Goal: Task Accomplishment & Management: Manage account settings

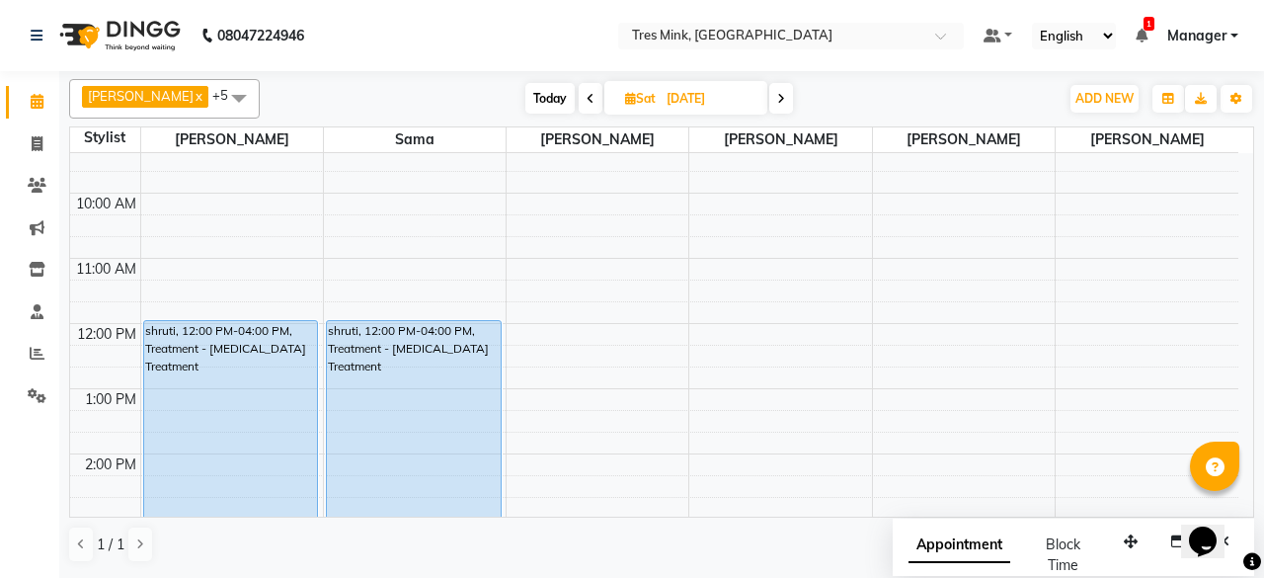
scroll to position [189, 0]
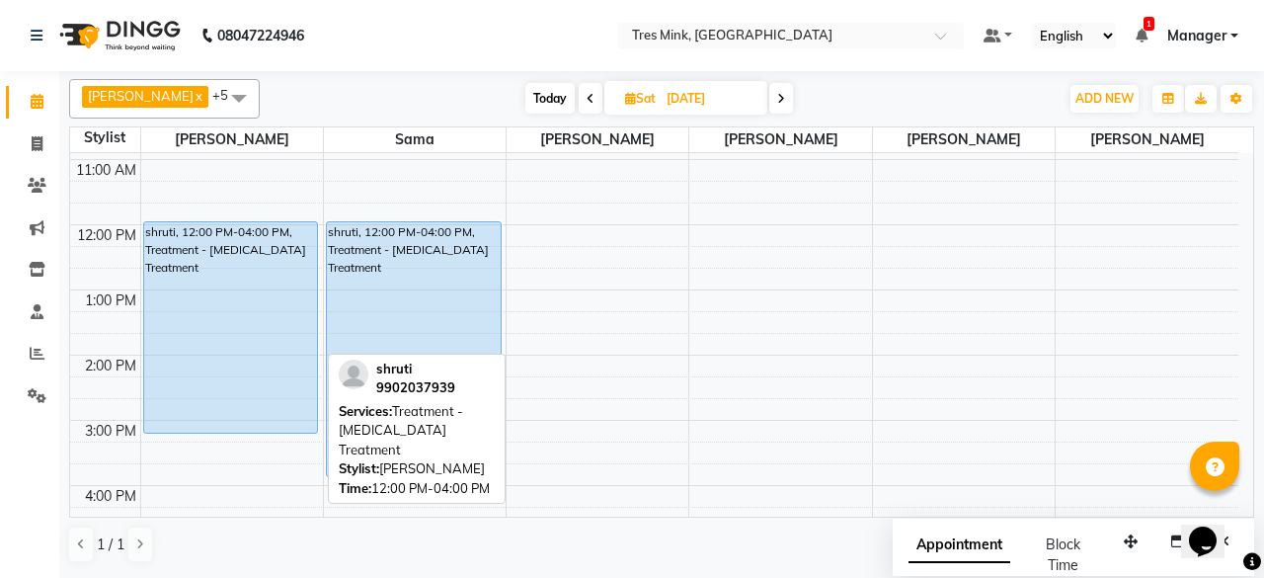
drag, startPoint x: 252, startPoint y: 470, endPoint x: 271, endPoint y: 414, distance: 59.3
click at [271, 414] on div "shruti, 12:00 PM-04:00 PM, Treatment - [MEDICAL_DATA] Treatment shruti, 12:00 P…" at bounding box center [232, 387] width 182 height 846
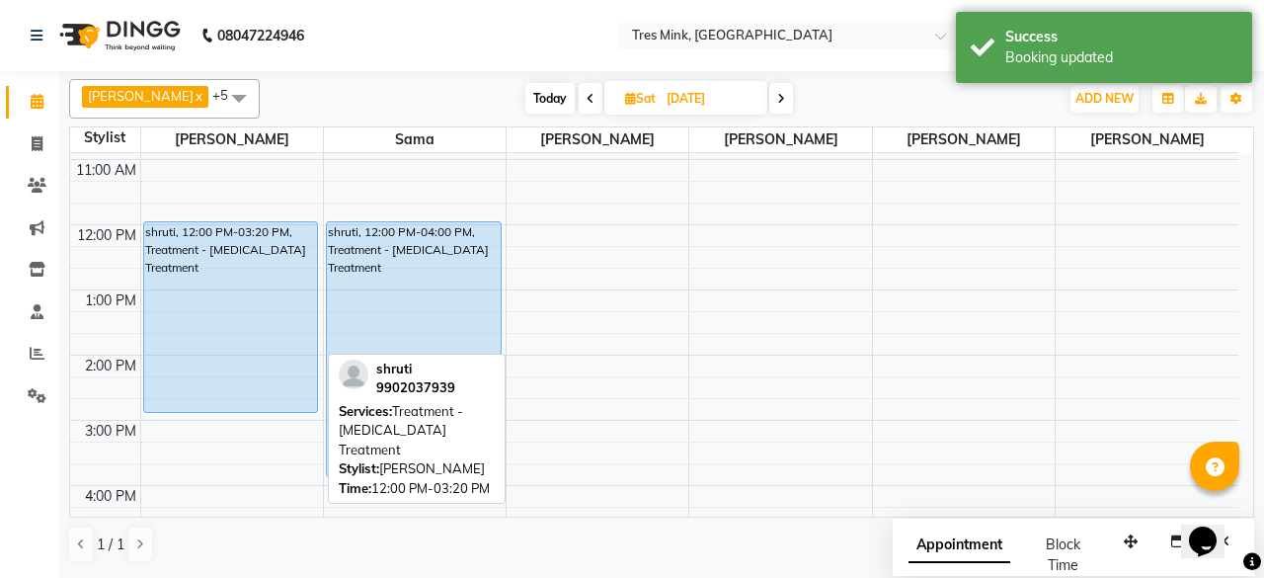
drag, startPoint x: 240, startPoint y: 431, endPoint x: 248, endPoint y: 407, distance: 25.9
click at [248, 407] on div "shruti, 12:00 PM-03:20 PM, Treatment - [MEDICAL_DATA] Treatment shruti, 12:00 P…" at bounding box center [232, 387] width 182 height 846
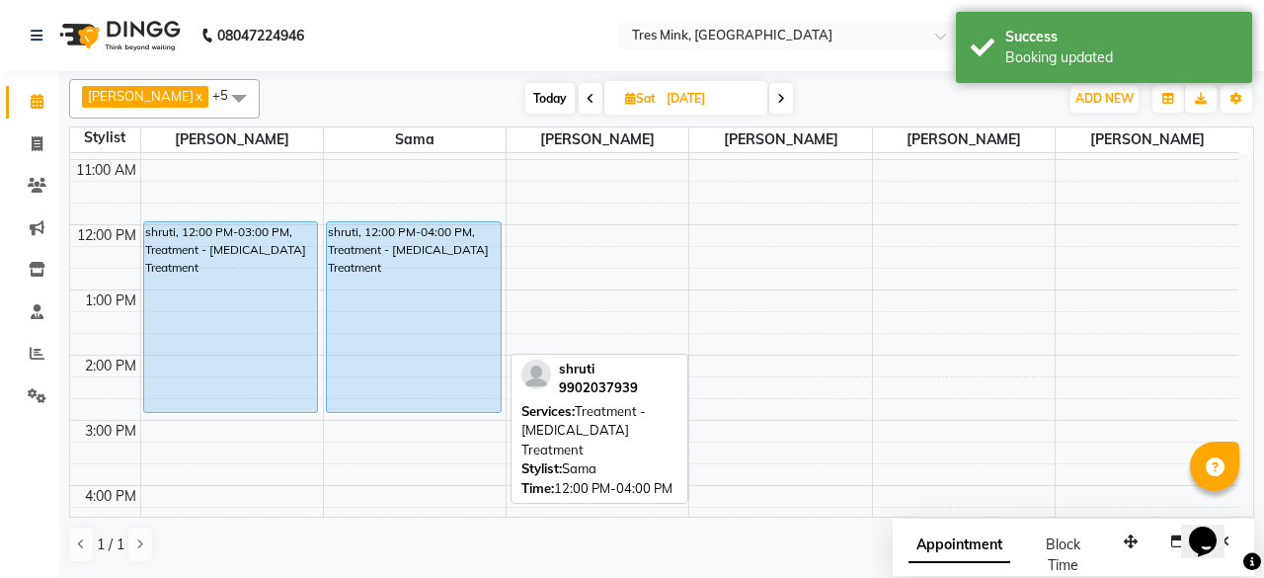
drag, startPoint x: 422, startPoint y: 471, endPoint x: 427, endPoint y: 402, distance: 69.3
click at [427, 402] on div "shruti, 12:00 PM-04:00 PM, Treatment - [MEDICAL_DATA] Treatment shruti, 12:00 P…" at bounding box center [415, 387] width 182 height 846
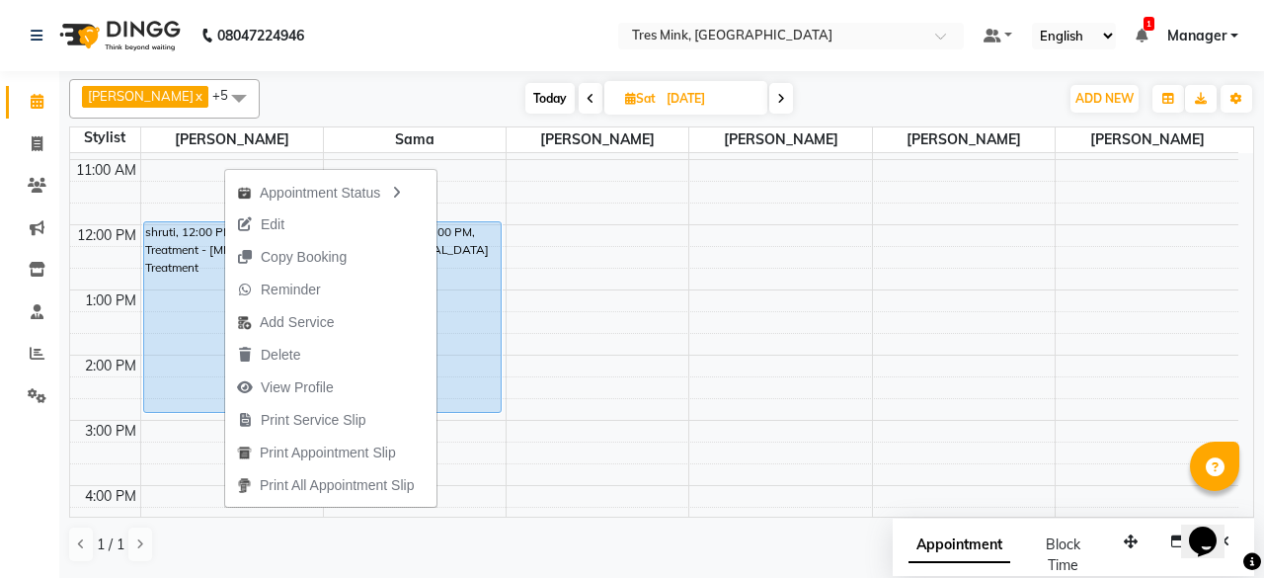
click at [419, 85] on div "[DATE] [DATE]" at bounding box center [659, 99] width 779 height 30
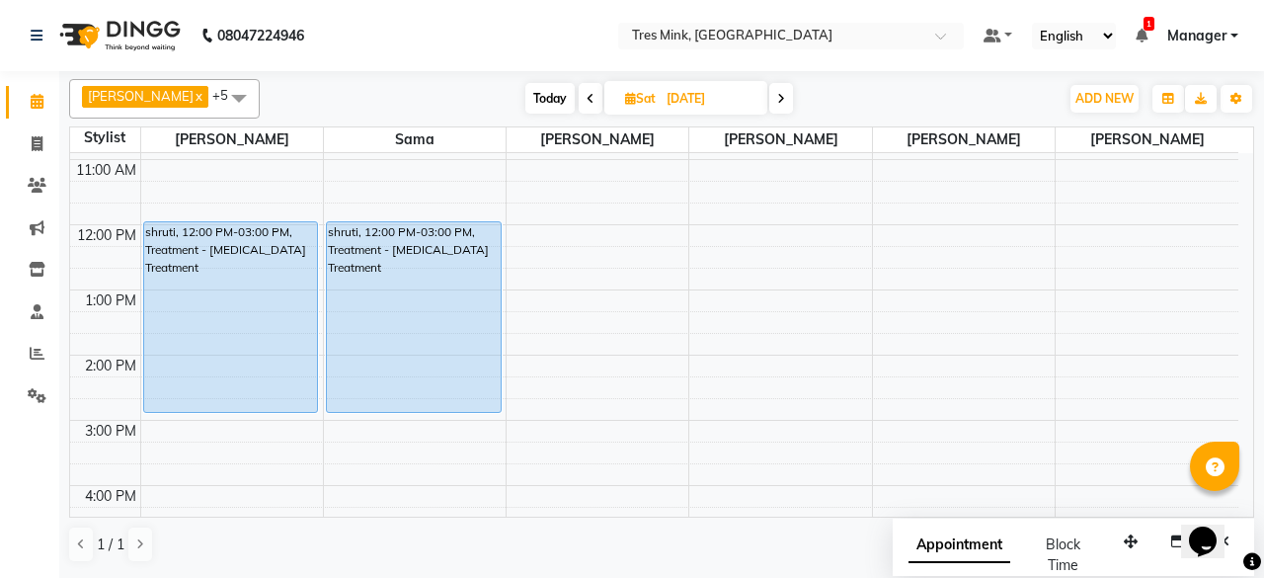
click at [586, 96] on icon at bounding box center [590, 99] width 8 height 12
type input "[DATE]"
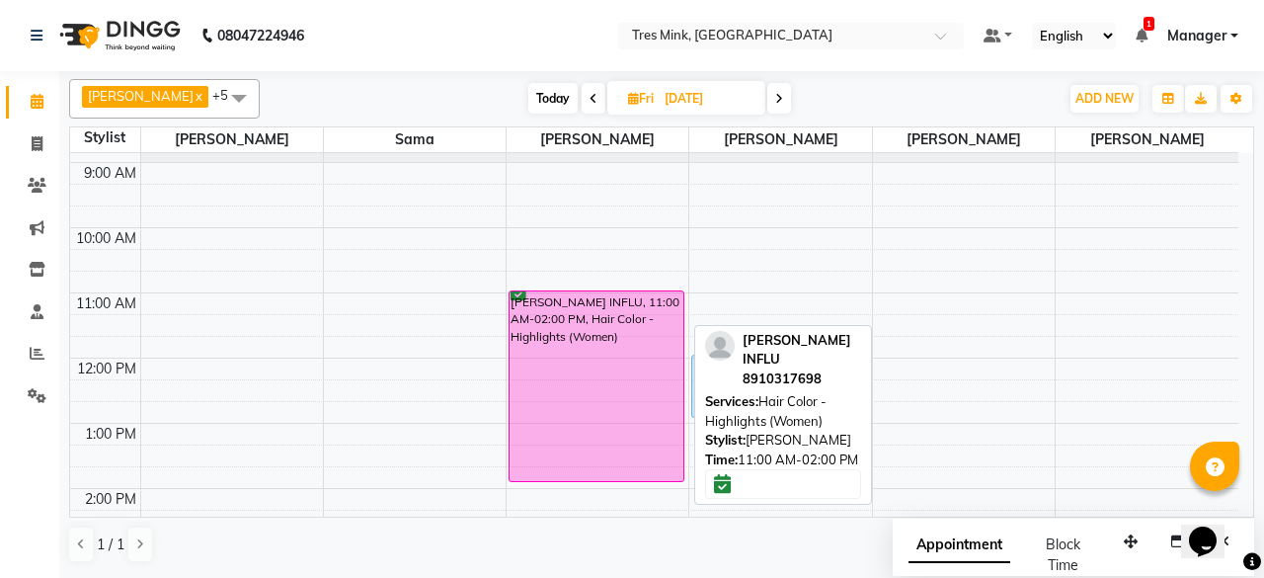
scroll to position [99, 0]
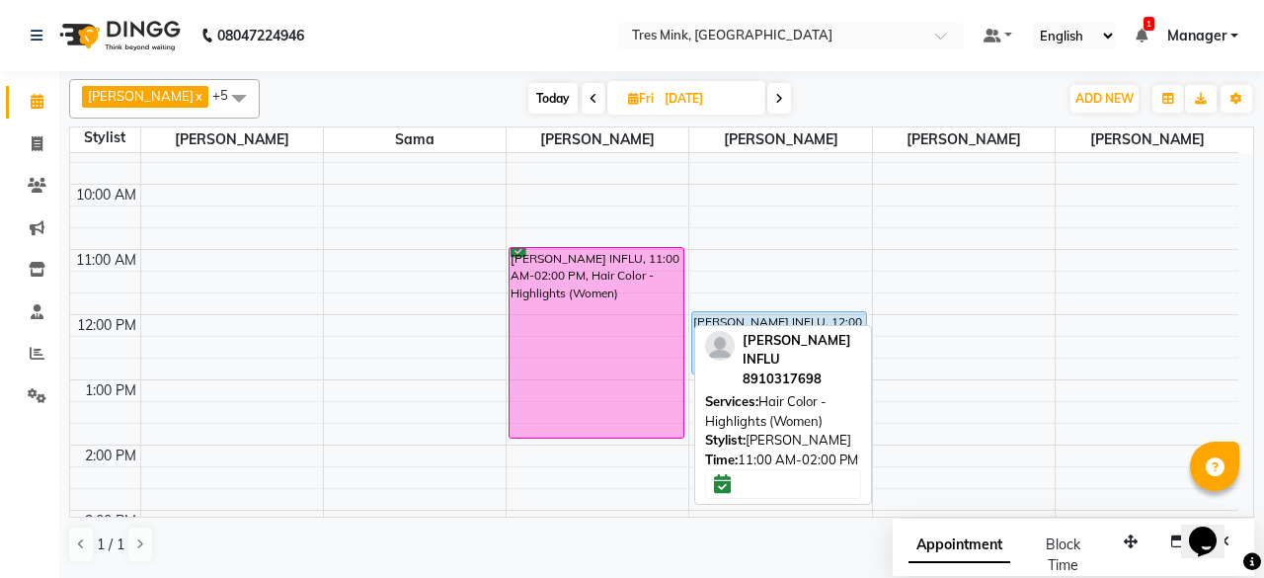
click at [570, 315] on div "[PERSON_NAME] INFLU, 11:00 AM-02:00 PM, Hair Color - Highlights (Women)" at bounding box center [596, 343] width 174 height 190
click at [596, 317] on div "[PERSON_NAME] INFLU, 11:00 AM-02:00 PM, Hair Color - Highlights (Women)" at bounding box center [596, 343] width 174 height 190
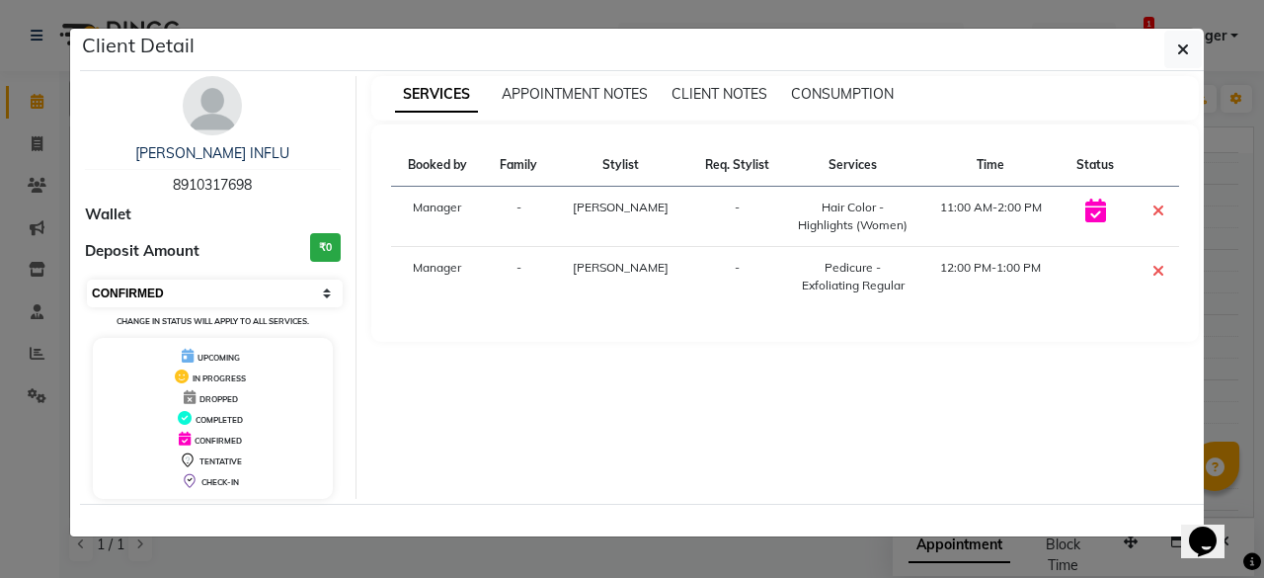
click at [261, 290] on select "Select CONFIRMED TENTATIVE" at bounding box center [215, 293] width 256 height 28
click at [87, 279] on select "Select CONFIRMED TENTATIVE" at bounding box center [215, 293] width 256 height 28
click at [200, 282] on select "Select CONFIRMED TENTATIVE" at bounding box center [215, 293] width 256 height 28
click at [87, 279] on select "Select CONFIRMED TENTATIVE" at bounding box center [215, 293] width 256 height 28
click at [275, 285] on select "Select CONFIRMED TENTATIVE" at bounding box center [215, 293] width 256 height 28
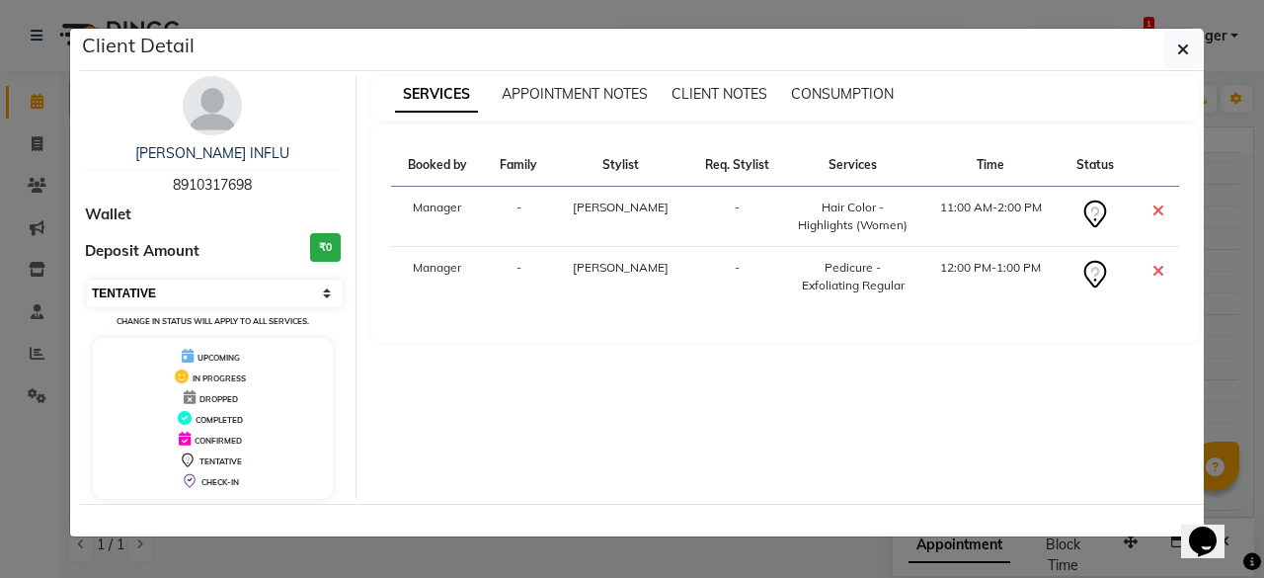
select select "6"
click at [87, 279] on select "Select CONFIRMED TENTATIVE" at bounding box center [215, 293] width 256 height 28
click at [1186, 61] on button "button" at bounding box center [1183, 50] width 38 height 38
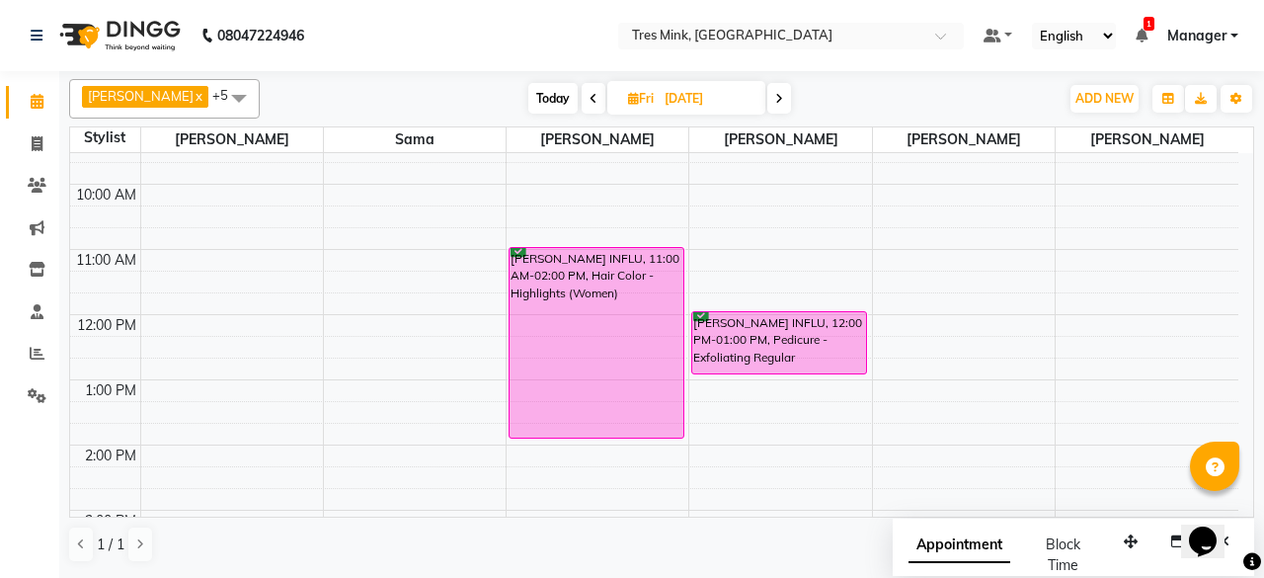
click at [775, 96] on icon at bounding box center [779, 99] width 8 height 12
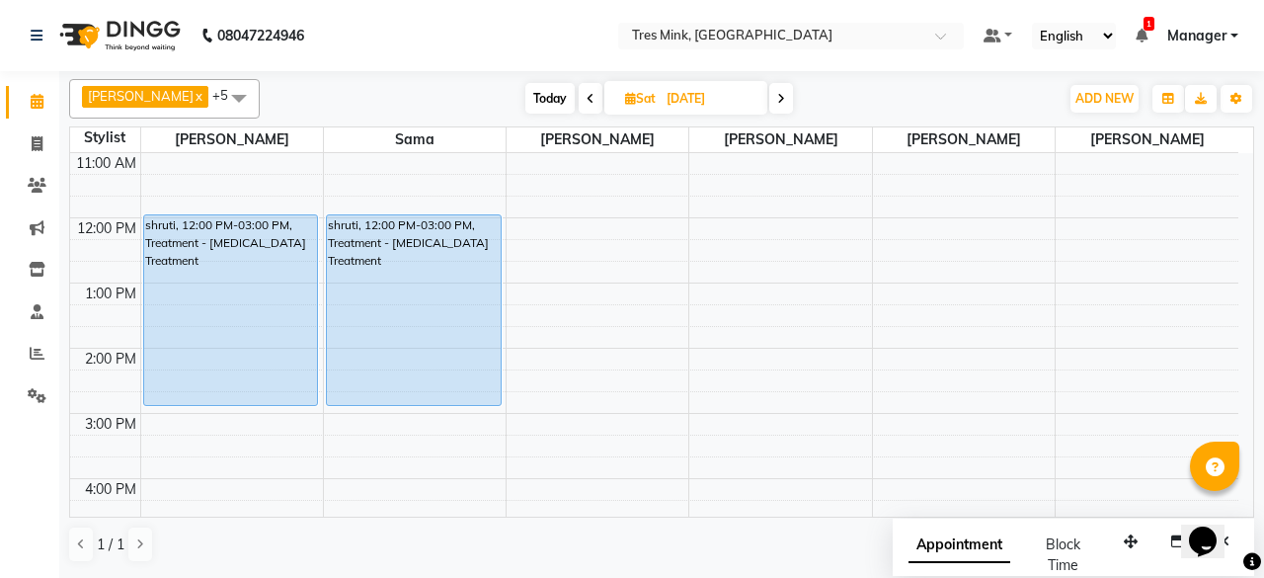
scroll to position [197, 0]
click at [769, 96] on span at bounding box center [781, 98] width 24 height 31
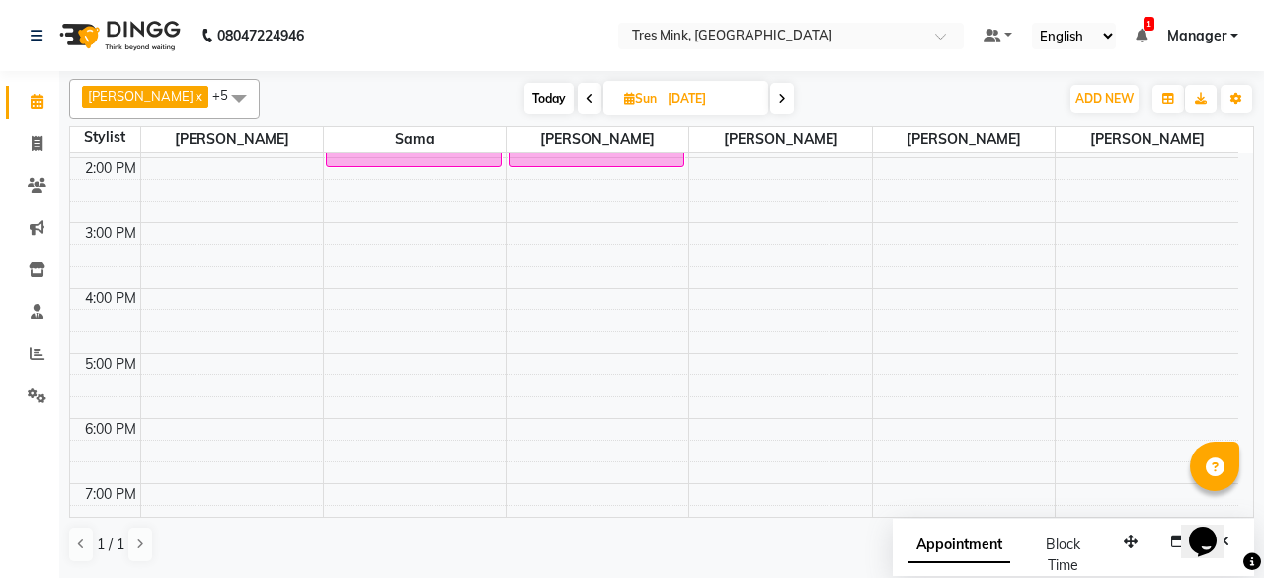
scroll to position [0, 0]
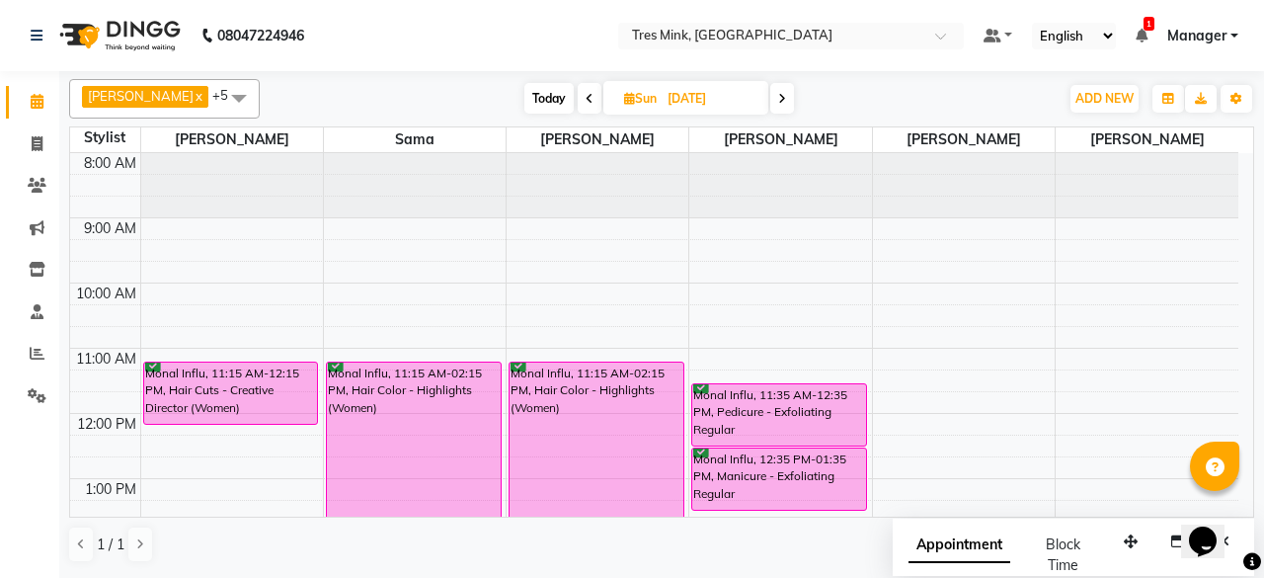
click at [586, 102] on icon at bounding box center [590, 99] width 8 height 12
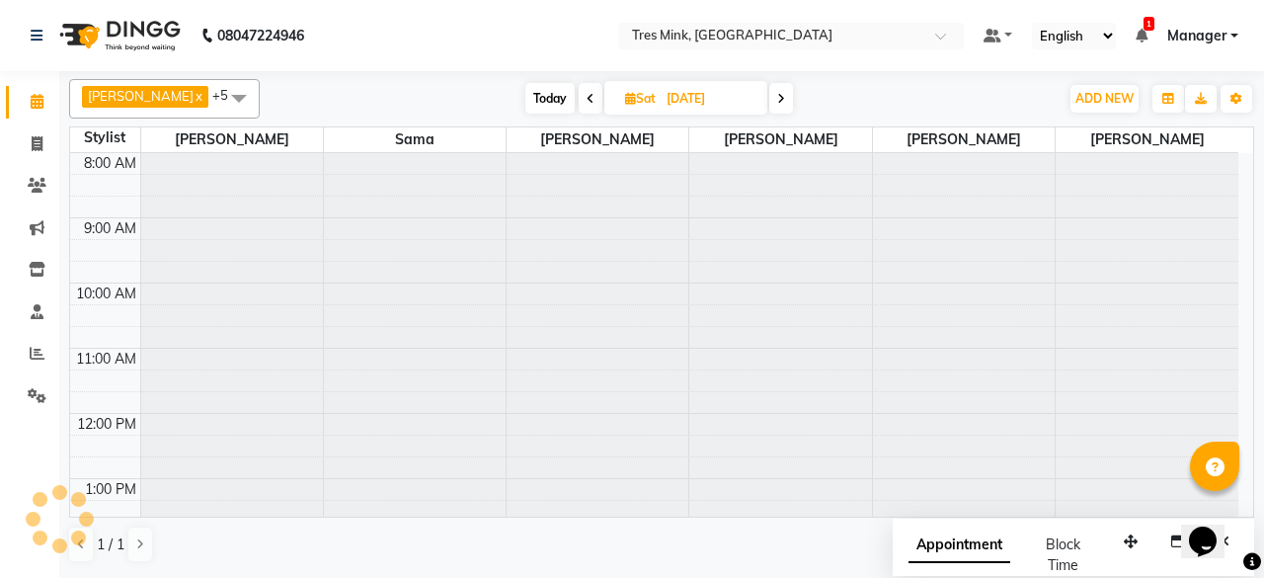
scroll to position [386, 0]
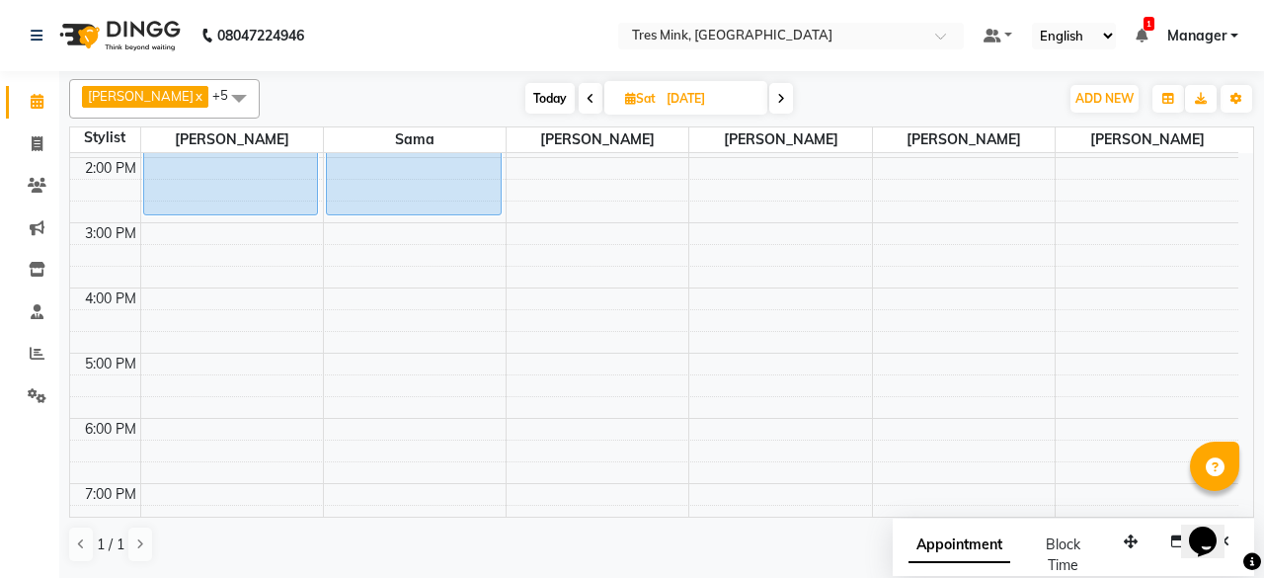
click at [586, 99] on icon at bounding box center [590, 99] width 8 height 12
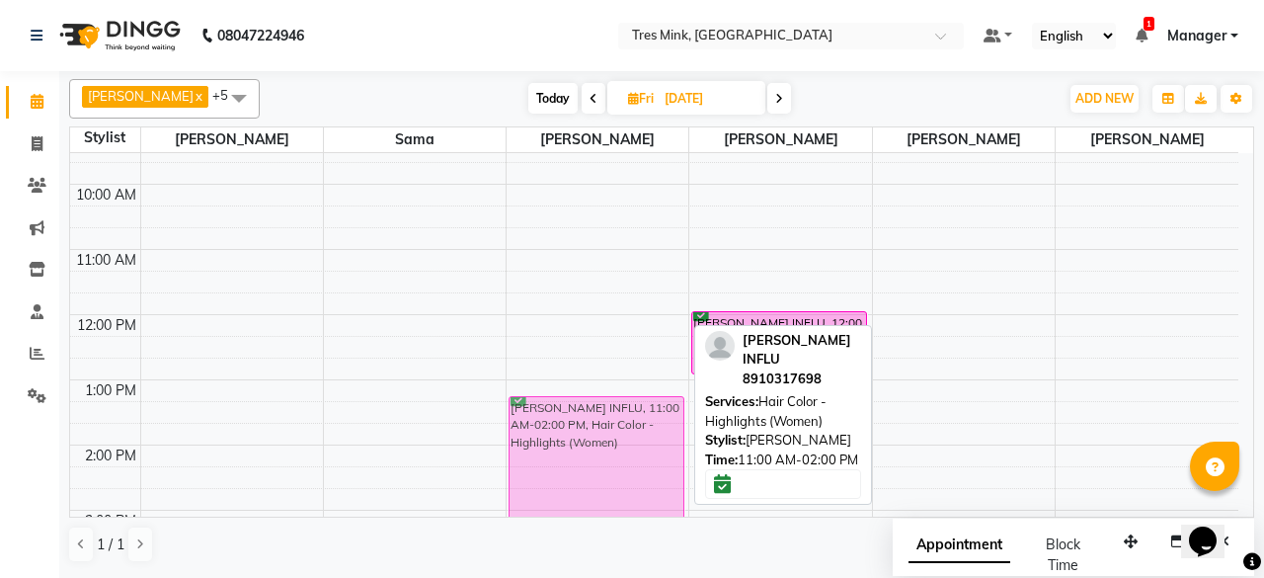
scroll to position [99, 0]
drag, startPoint x: 575, startPoint y: 311, endPoint x: 553, endPoint y: 465, distance: 155.6
click at [553, 465] on div "[PERSON_NAME] INFLU, 11:00 AM-02:00 PM, Hair Color - Highlights (Women) [PERSON…" at bounding box center [598, 477] width 182 height 846
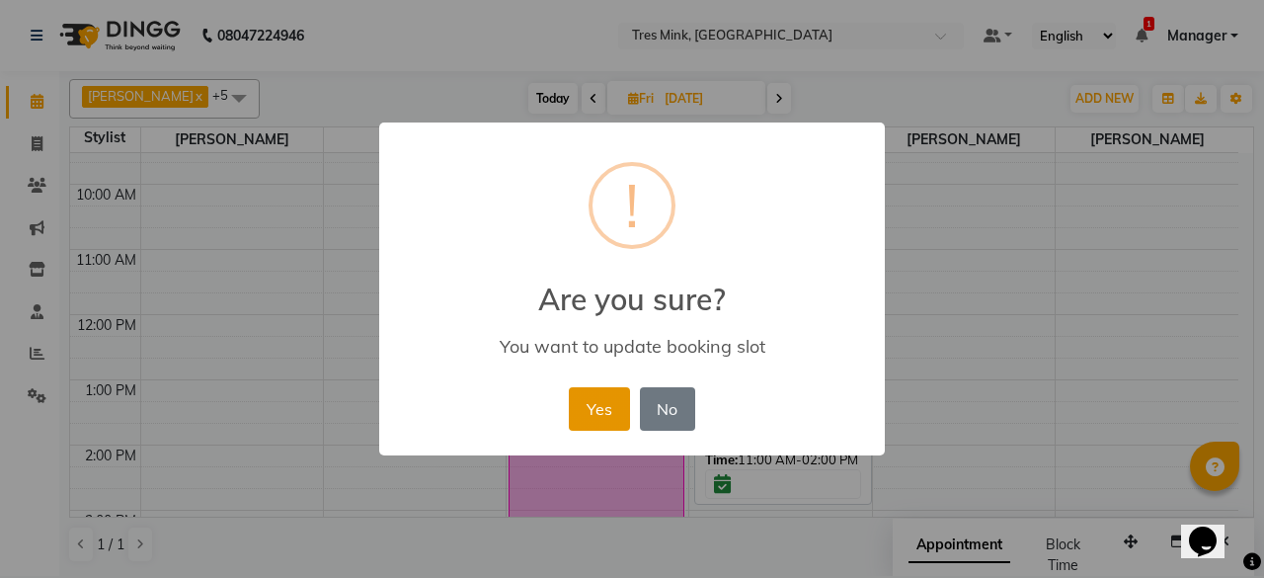
click at [606, 410] on button "Yes" at bounding box center [599, 408] width 60 height 43
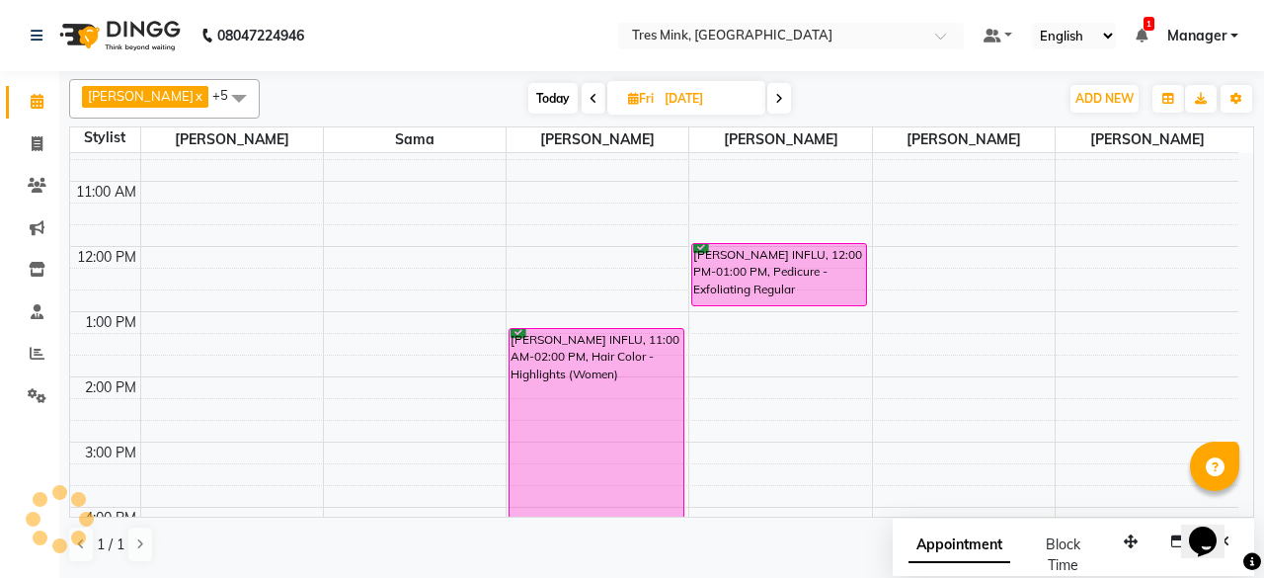
scroll to position [197, 0]
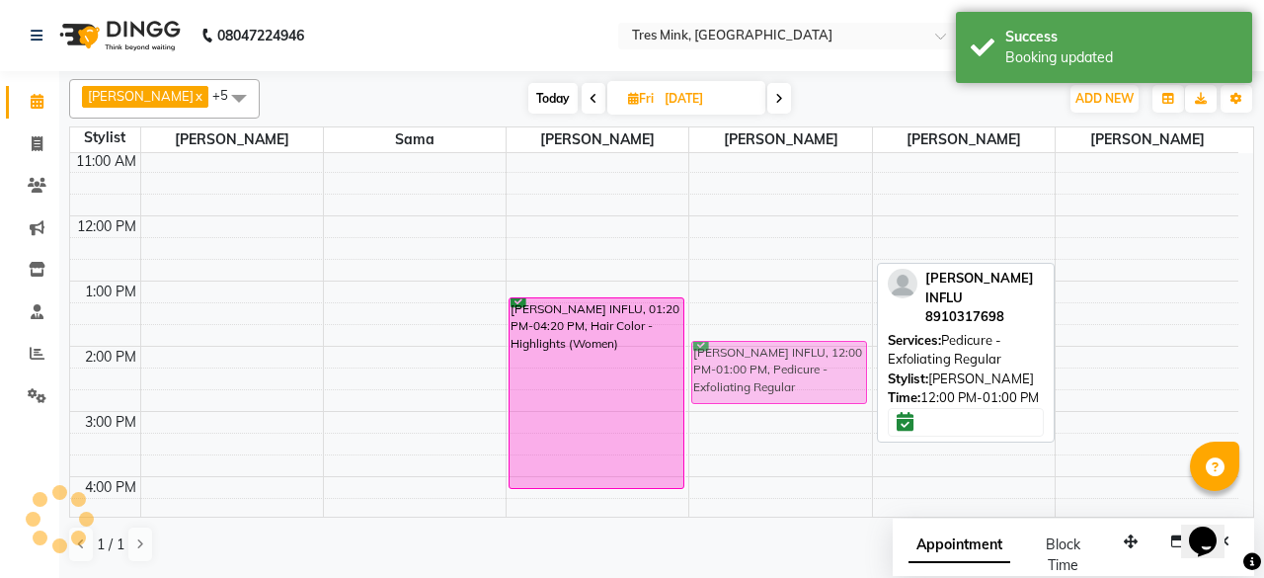
drag, startPoint x: 753, startPoint y: 226, endPoint x: 778, endPoint y: 359, distance: 135.6
click at [778, 359] on div "[PERSON_NAME] INFLU, 12:00 PM-01:00 PM, Pedicure - Exfoliating Regular [PERSON_…" at bounding box center [780, 379] width 182 height 846
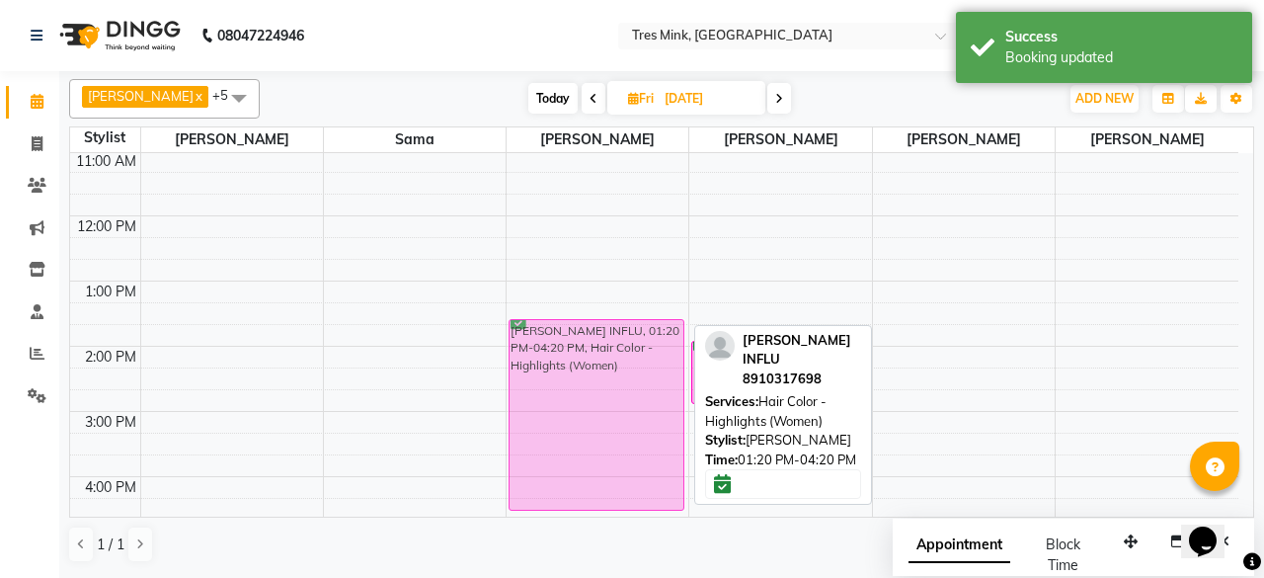
click at [607, 359] on div "[PERSON_NAME] INFLU, 01:20 PM-04:20 PM, Hair Color - Highlights (Women) [PERSON…" at bounding box center [598, 379] width 182 height 846
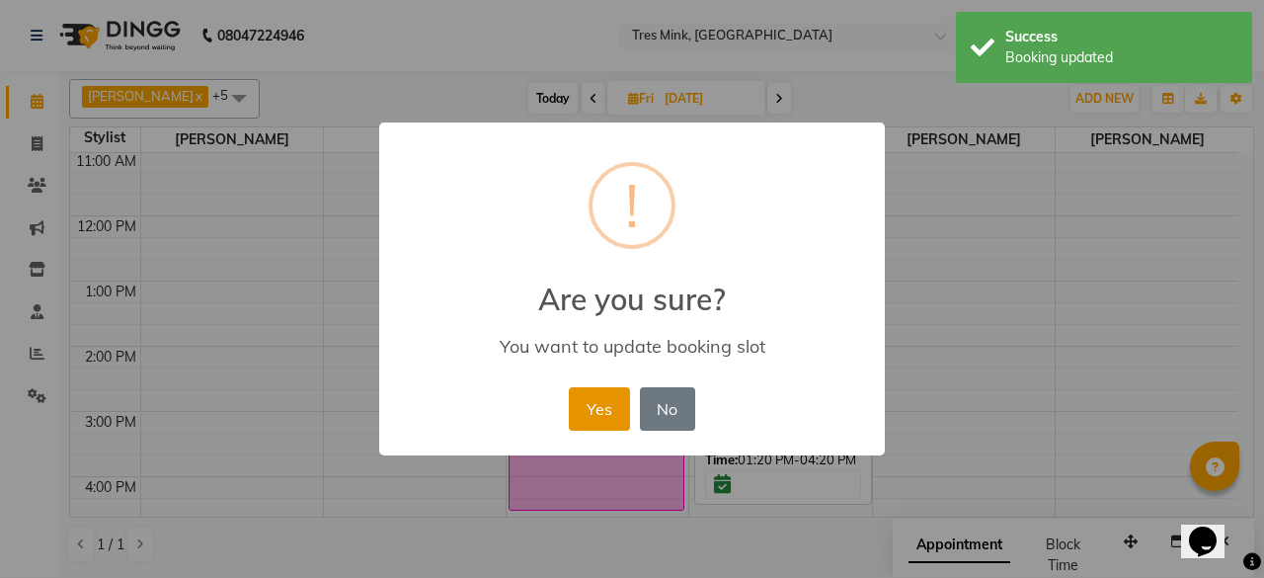
click at [614, 404] on button "Yes" at bounding box center [599, 408] width 60 height 43
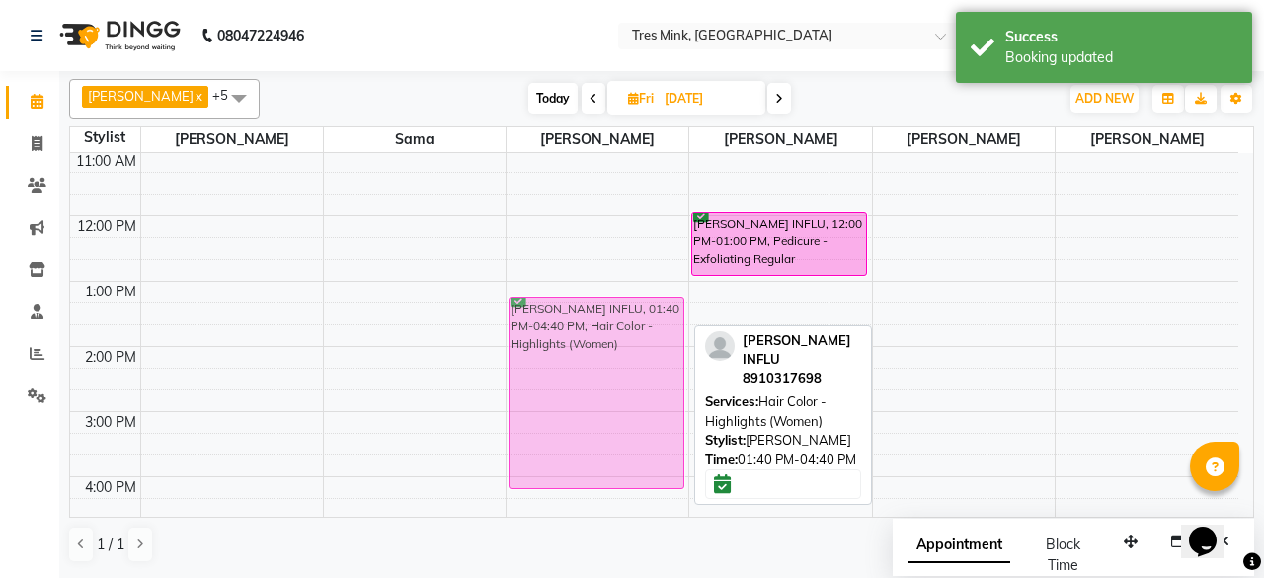
drag, startPoint x: 586, startPoint y: 426, endPoint x: 591, endPoint y: 398, distance: 28.1
click at [591, 398] on div "[PERSON_NAME] INFLU, 01:40 PM-04:40 PM, Hair Color - Highlights (Women) [PERSON…" at bounding box center [598, 379] width 182 height 846
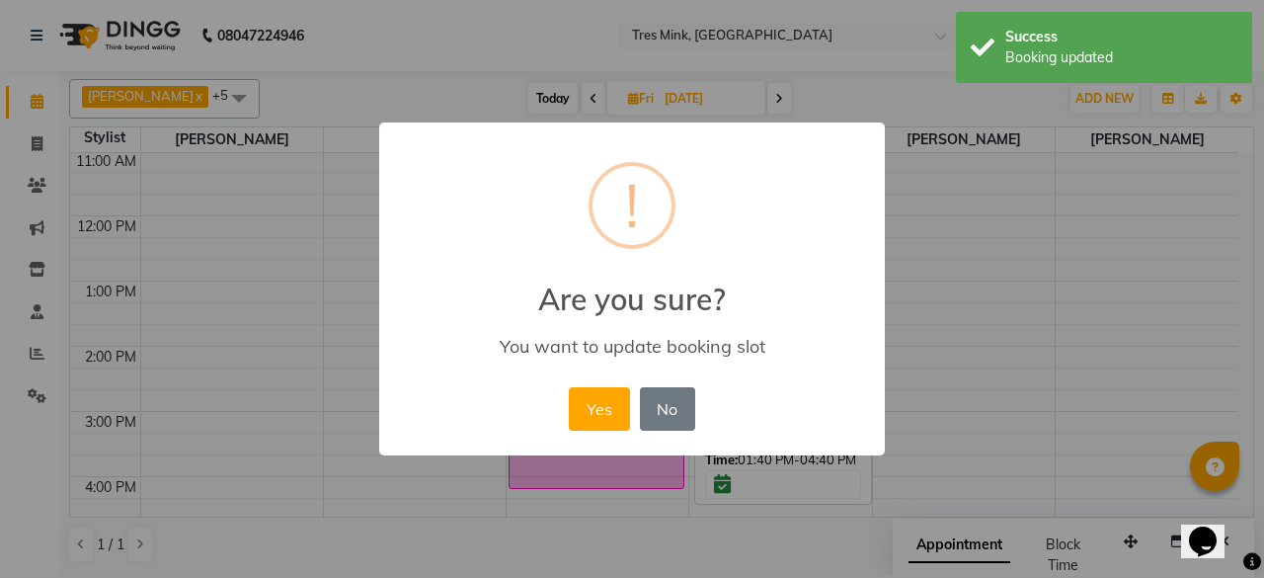
click at [600, 397] on button "Yes" at bounding box center [599, 408] width 60 height 43
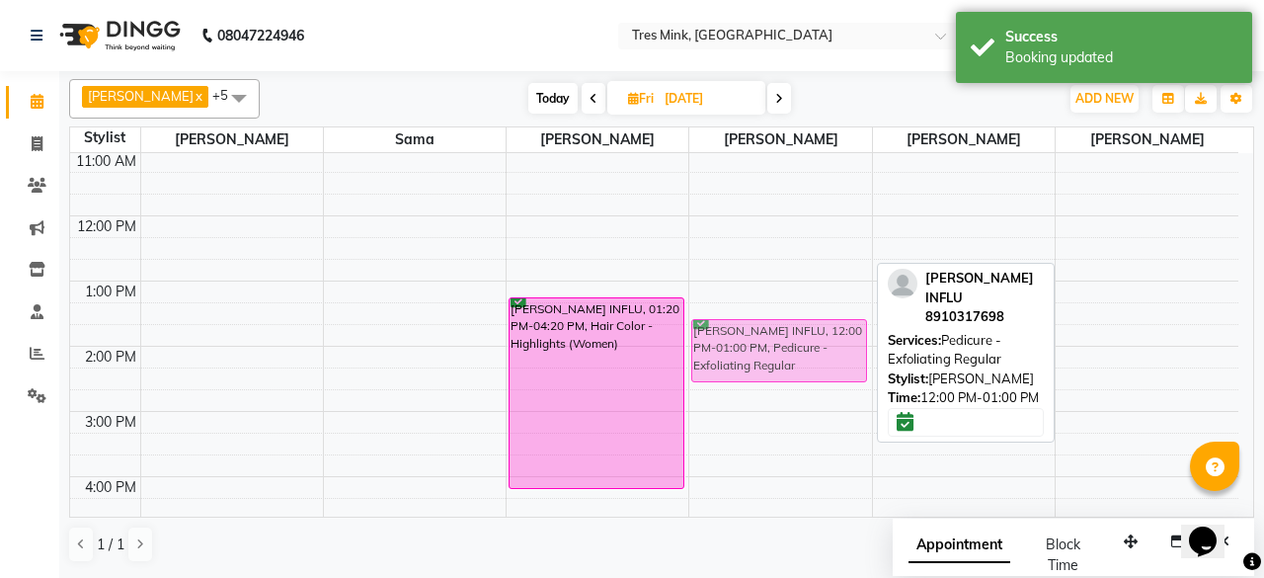
drag, startPoint x: 795, startPoint y: 250, endPoint x: 800, endPoint y: 320, distance: 70.3
click at [800, 352] on div "[PERSON_NAME] INFLU, 12:00 PM-01:00 PM, Pedicure - Exfoliating Regular [PERSON_…" at bounding box center [780, 379] width 182 height 846
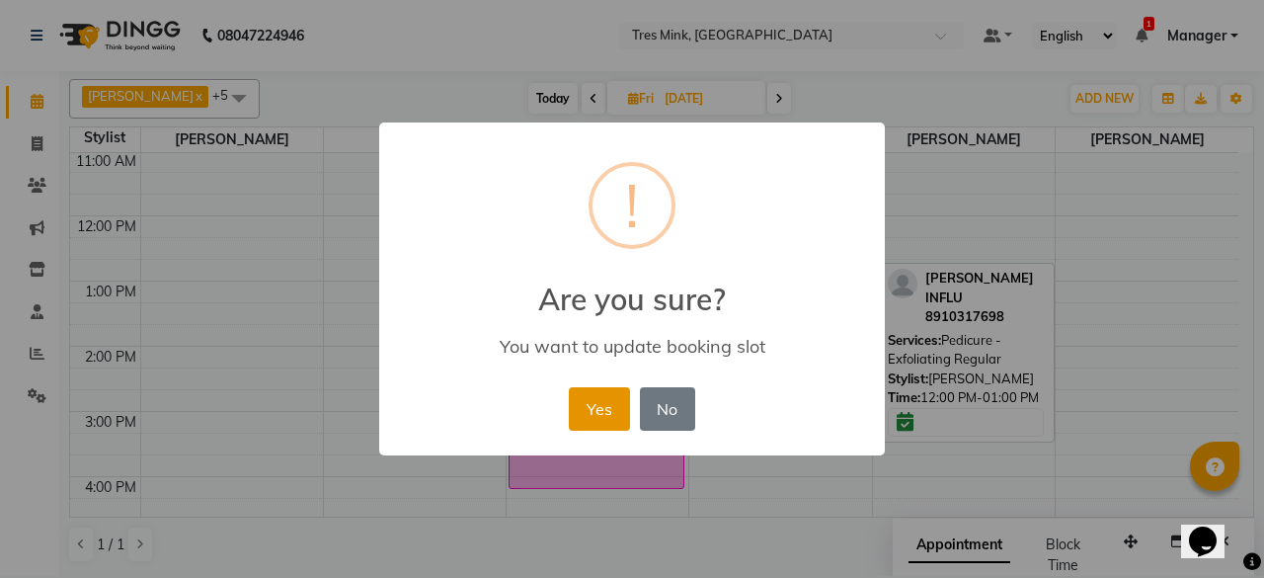
click at [619, 400] on button "Yes" at bounding box center [599, 408] width 60 height 43
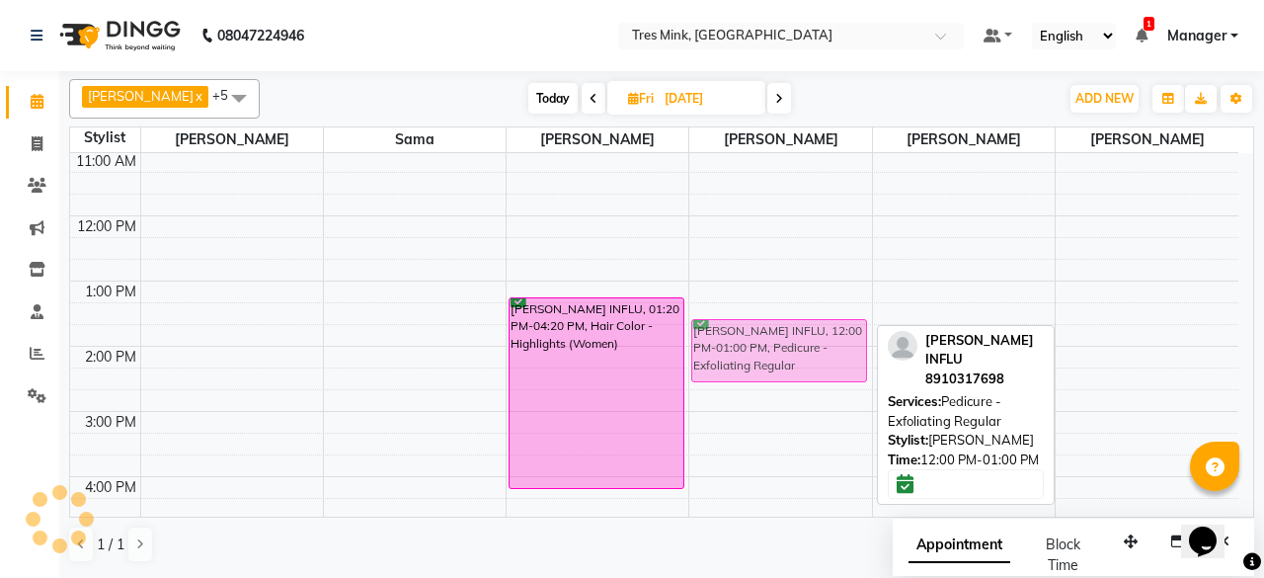
drag, startPoint x: 801, startPoint y: 335, endPoint x: 806, endPoint y: 382, distance: 47.7
click at [806, 382] on div "[PERSON_NAME] INFLU, 12:00 PM-01:00 PM, Pedicure - Exfoliating Regular [PERSON_…" at bounding box center [780, 379] width 182 height 846
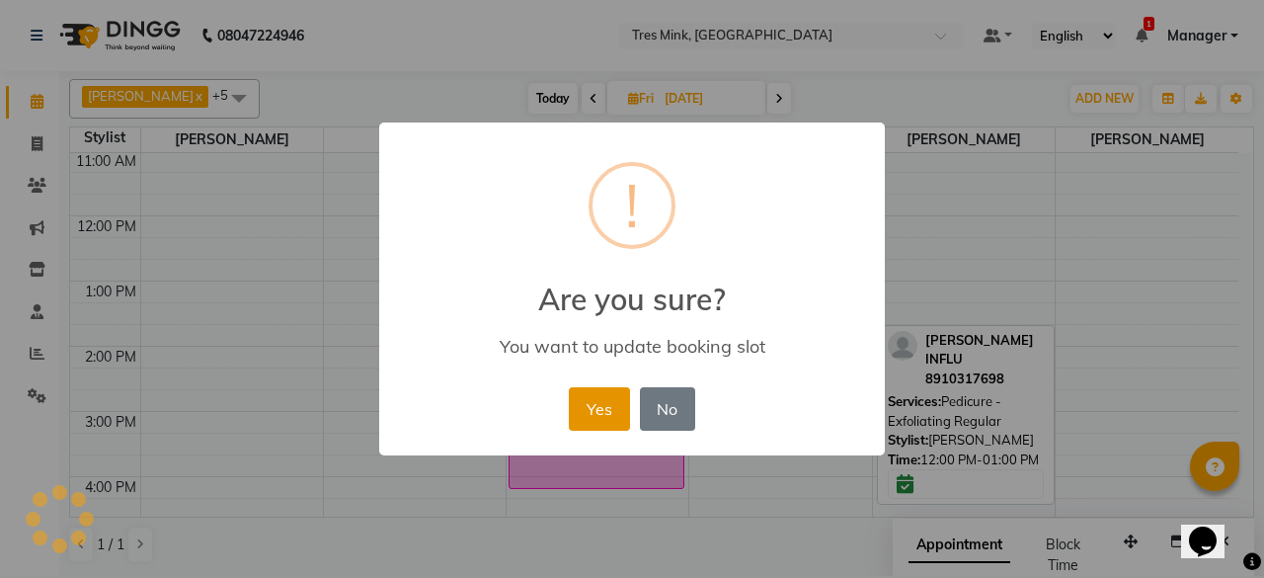
click at [591, 414] on button "Yes" at bounding box center [599, 408] width 60 height 43
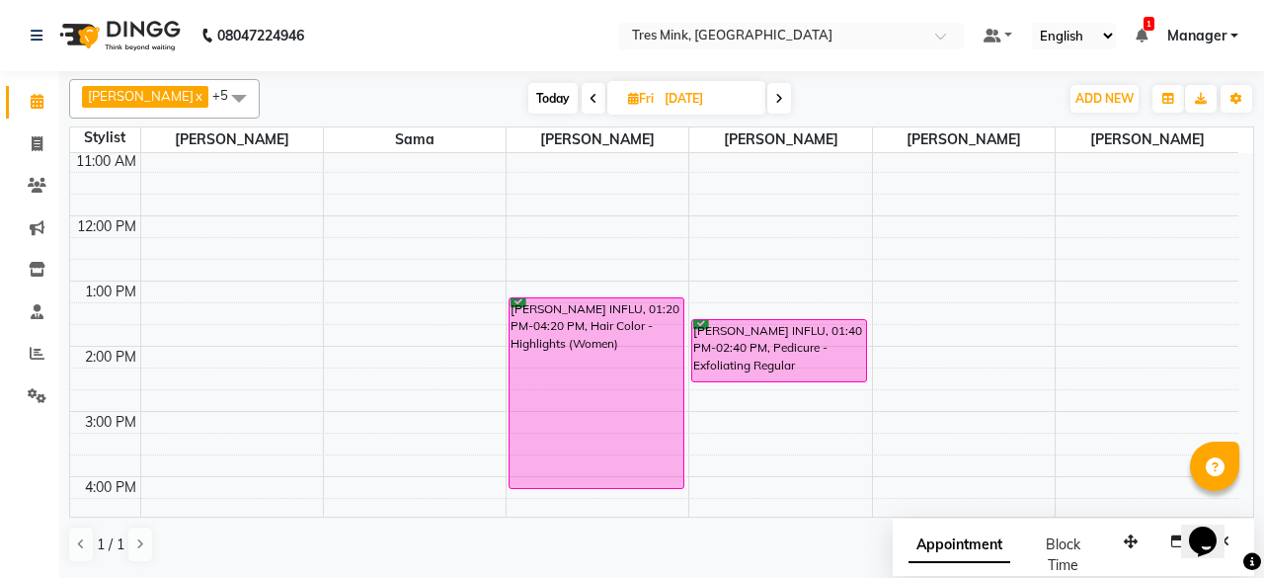
click at [582, 107] on span at bounding box center [594, 98] width 24 height 31
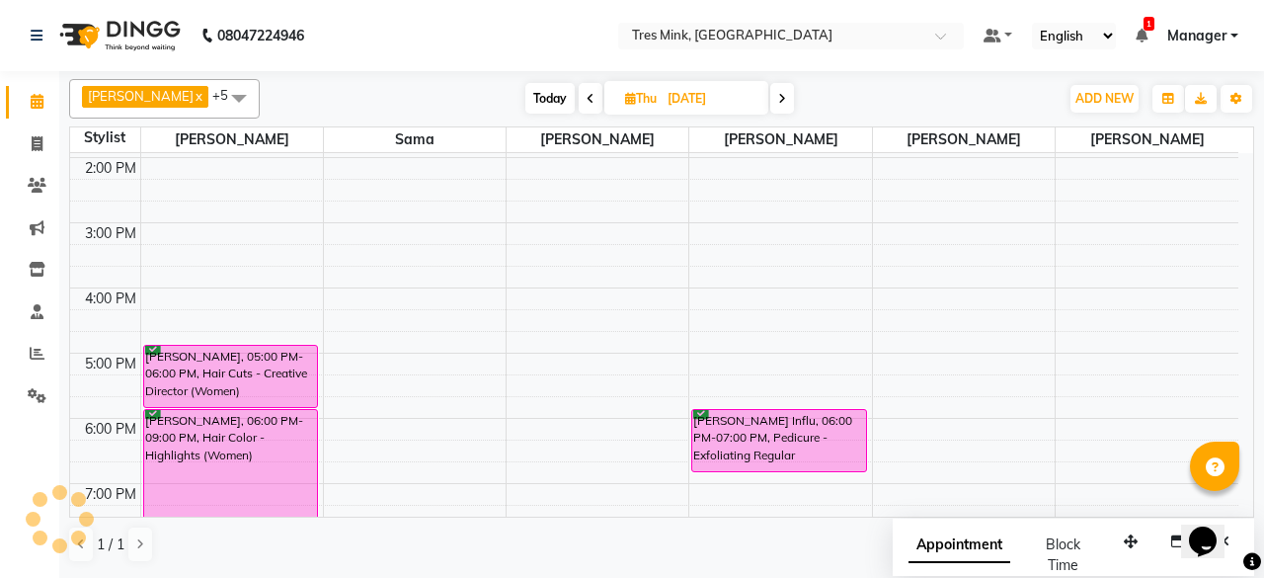
click at [586, 100] on icon at bounding box center [590, 99] width 8 height 12
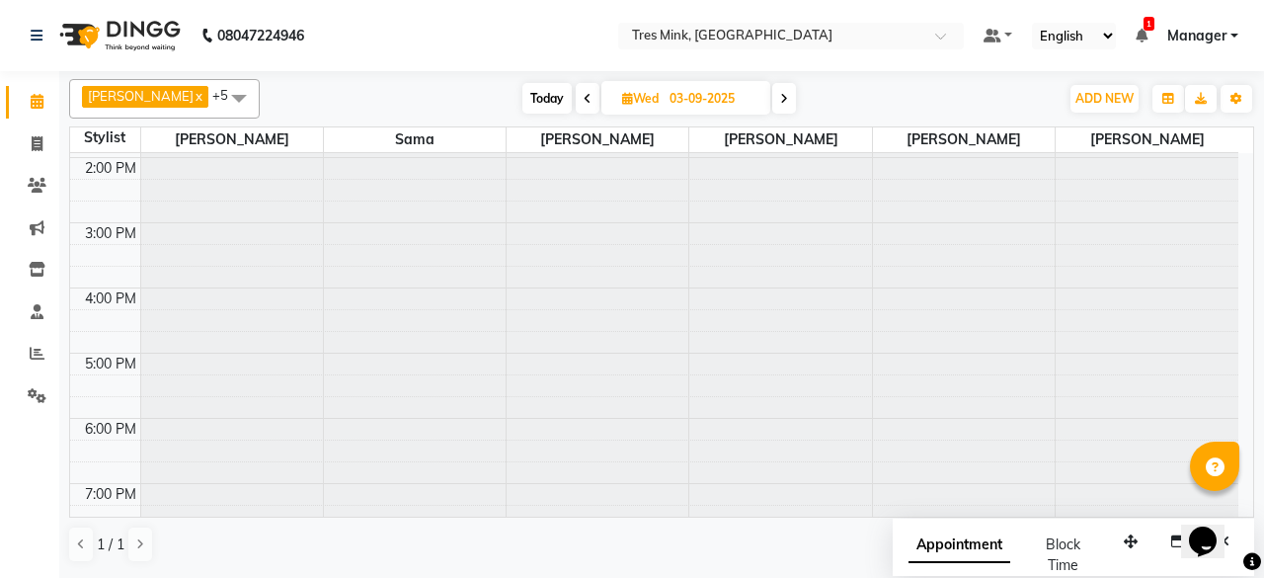
scroll to position [386, 0]
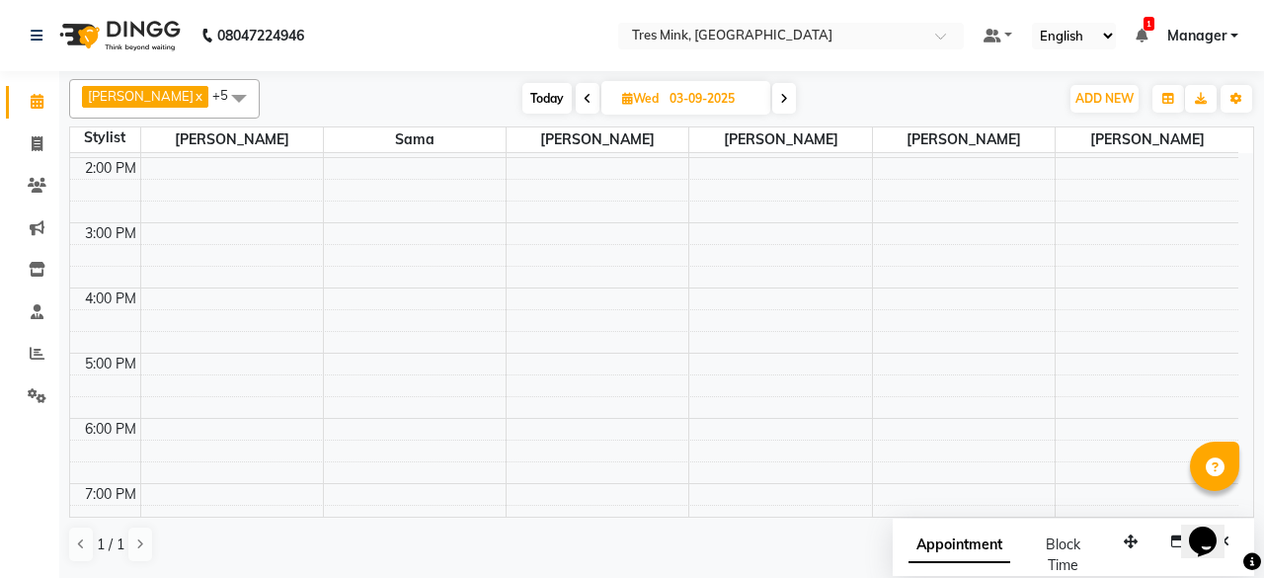
click at [576, 97] on span at bounding box center [588, 98] width 24 height 31
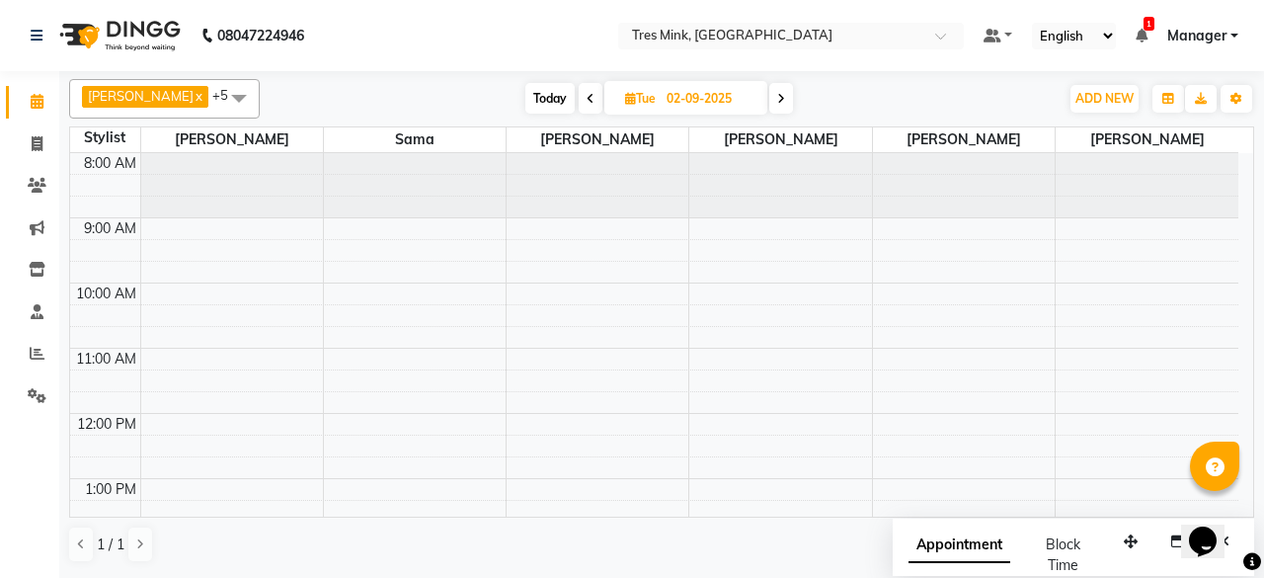
click at [777, 102] on icon at bounding box center [781, 99] width 8 height 12
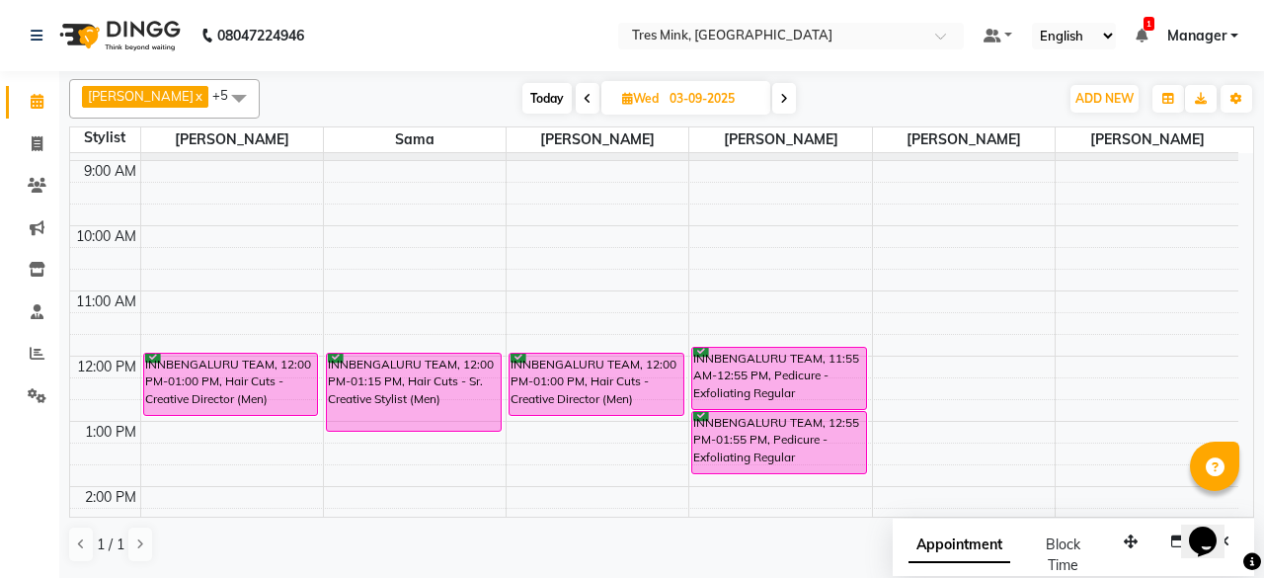
scroll to position [99, 0]
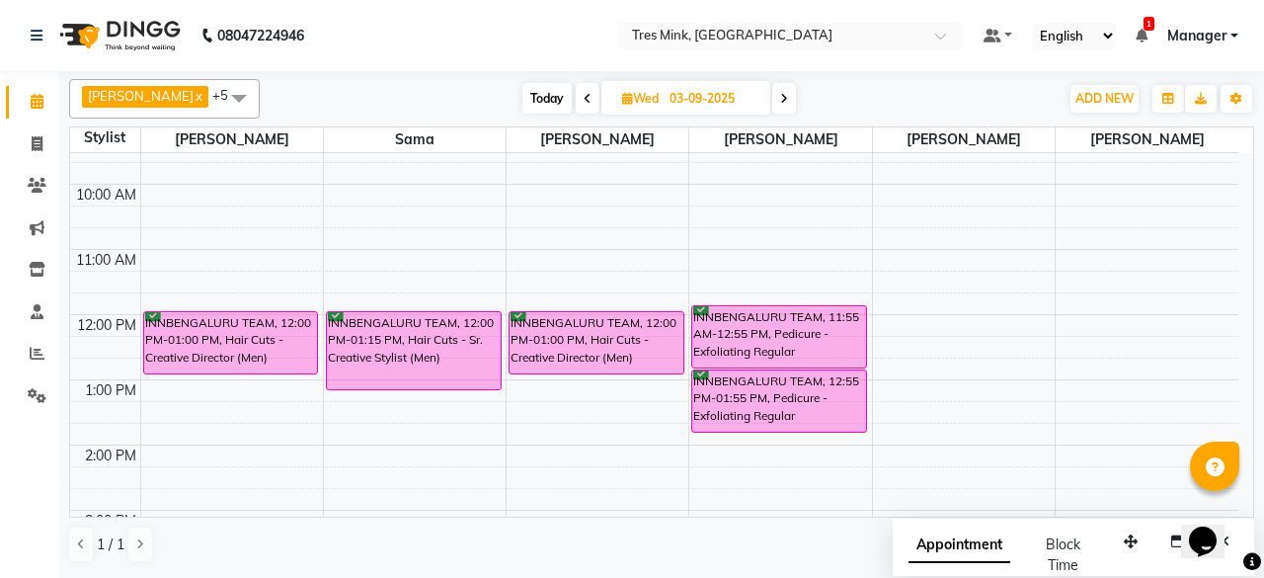
click at [780, 100] on icon at bounding box center [784, 99] width 8 height 12
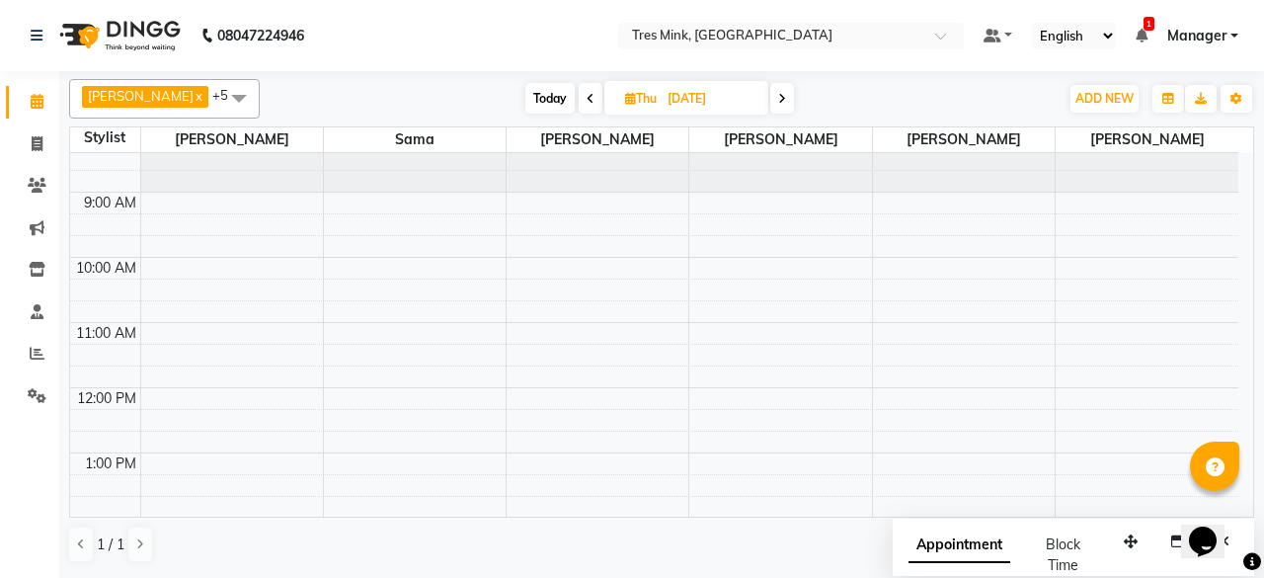
scroll to position [0, 0]
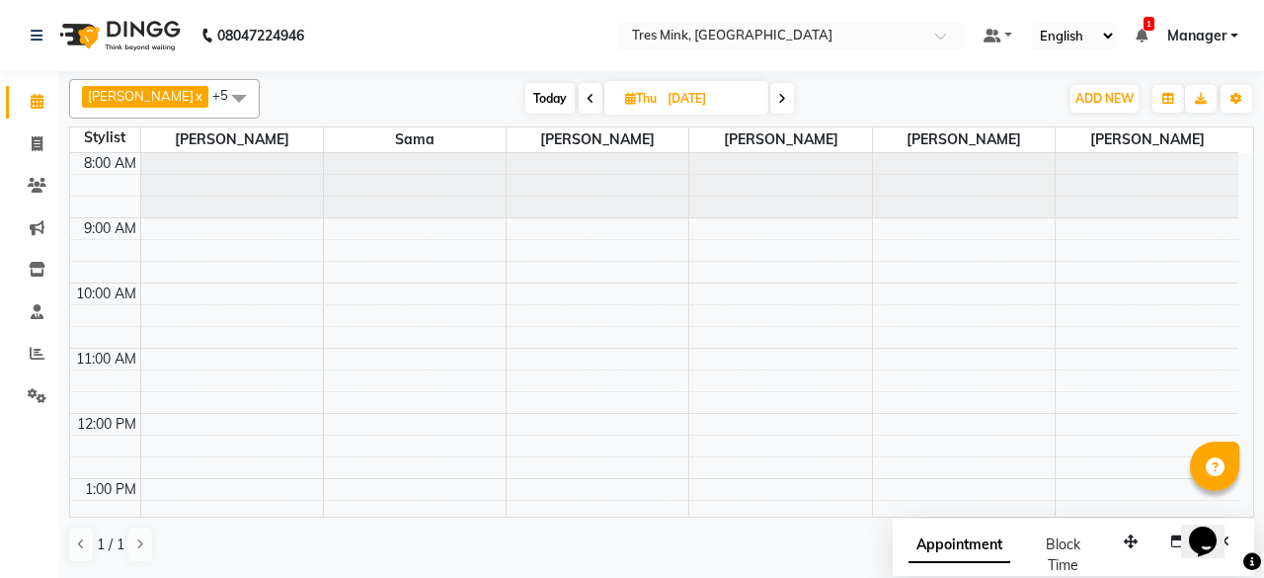
click at [778, 96] on icon at bounding box center [782, 99] width 8 height 12
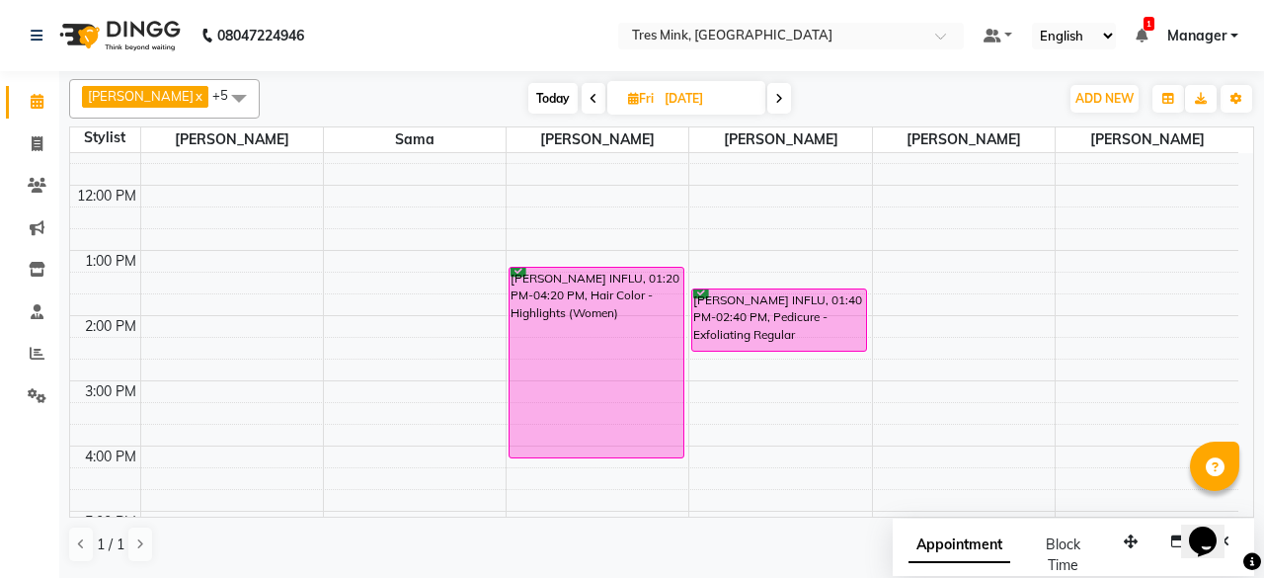
scroll to position [197, 0]
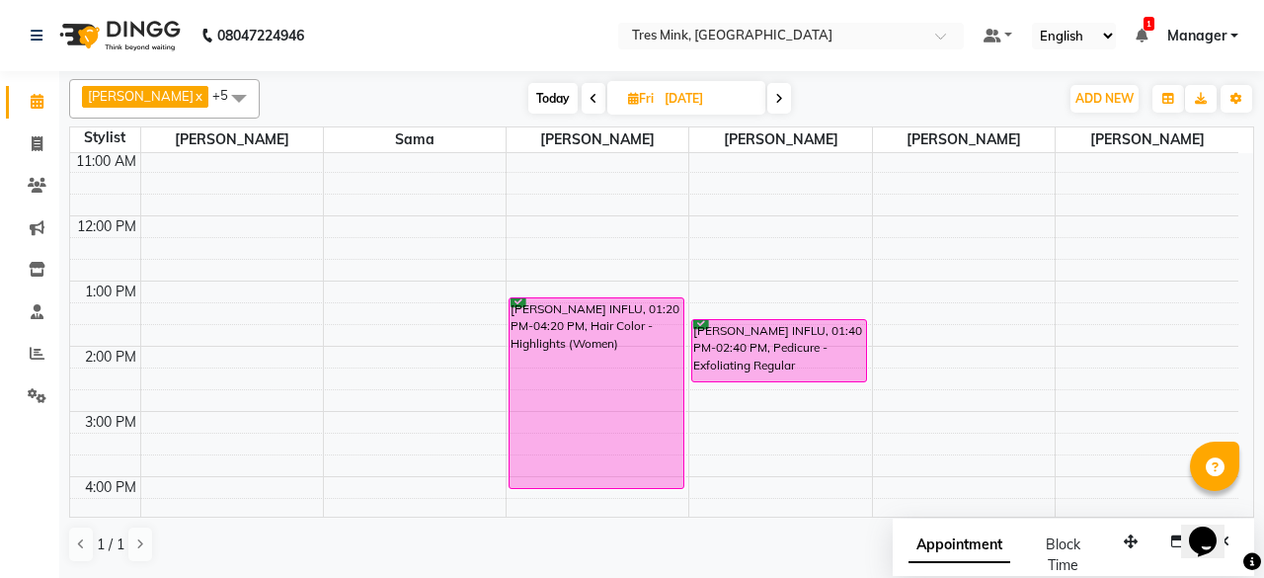
click at [775, 94] on icon at bounding box center [779, 99] width 8 height 12
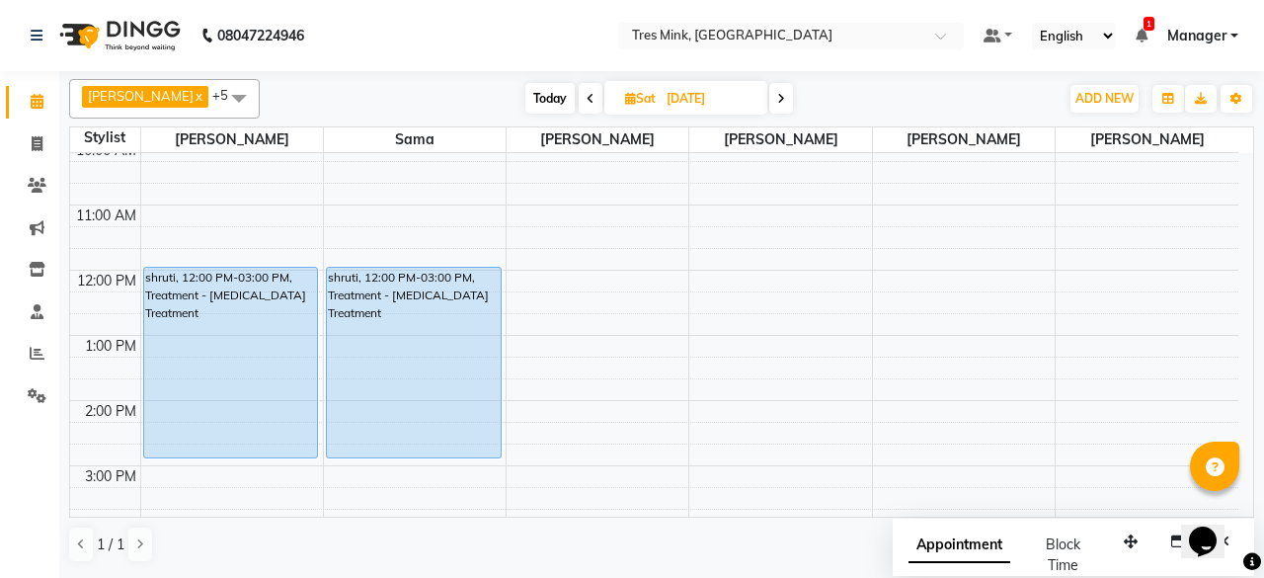
scroll to position [189, 0]
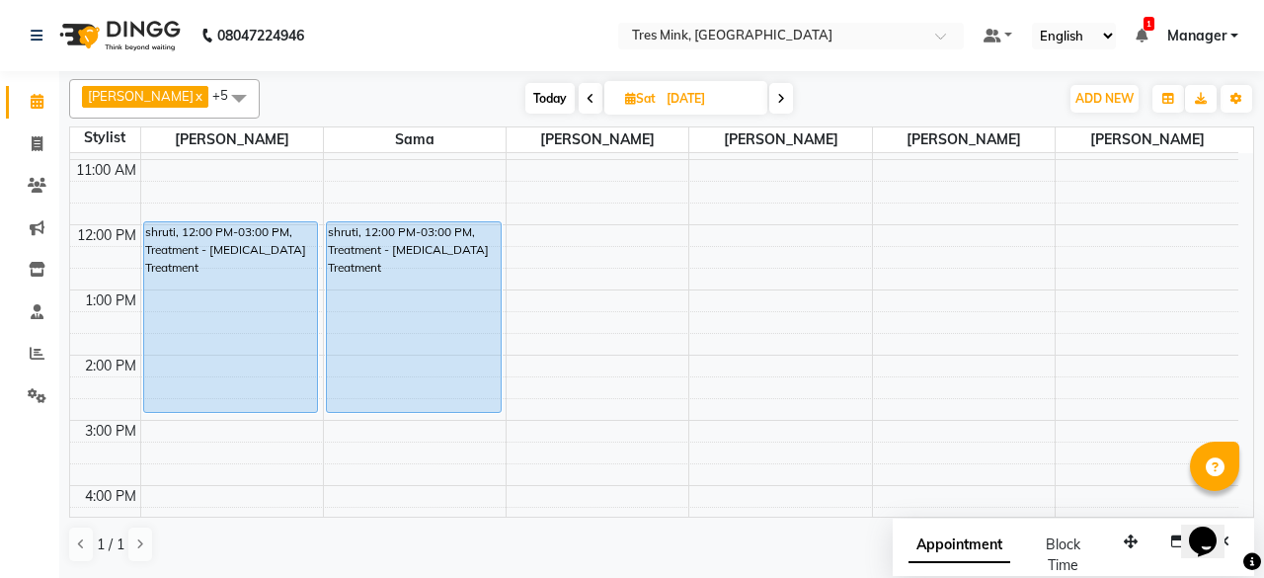
click at [777, 96] on icon at bounding box center [781, 99] width 8 height 12
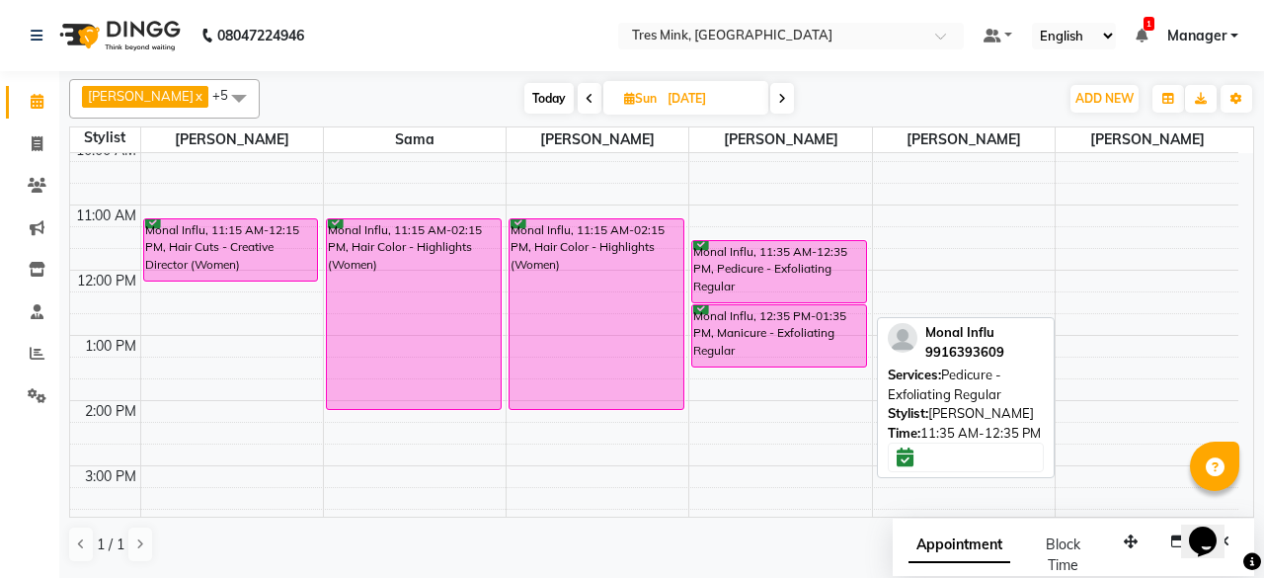
scroll to position [99, 0]
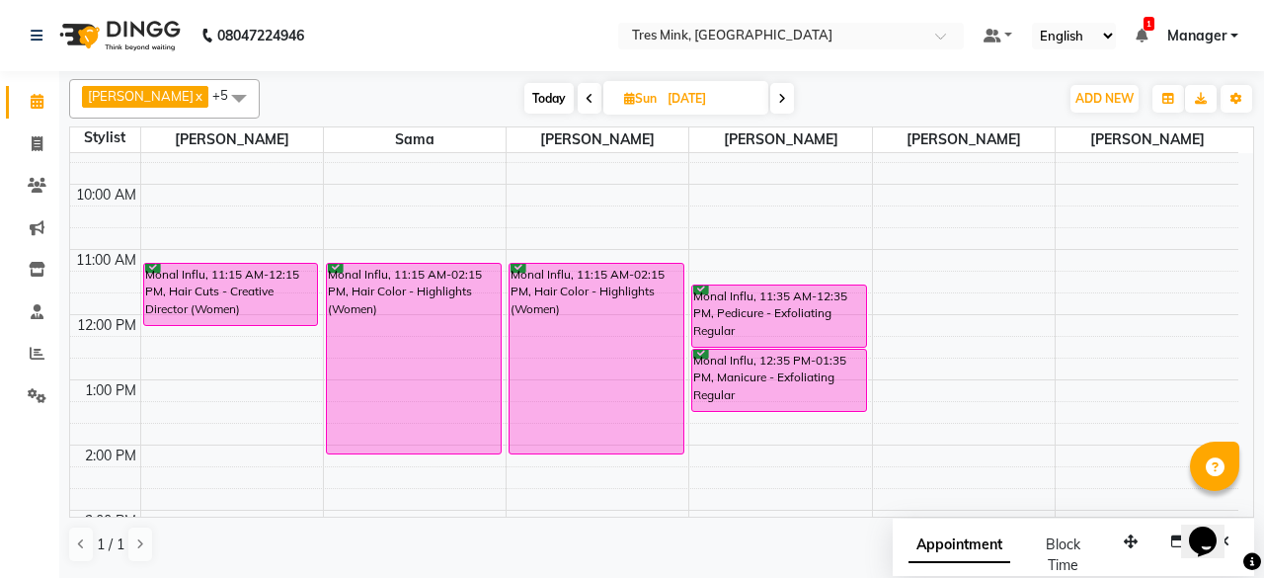
click at [772, 94] on span at bounding box center [782, 98] width 24 height 31
type input "[DATE]"
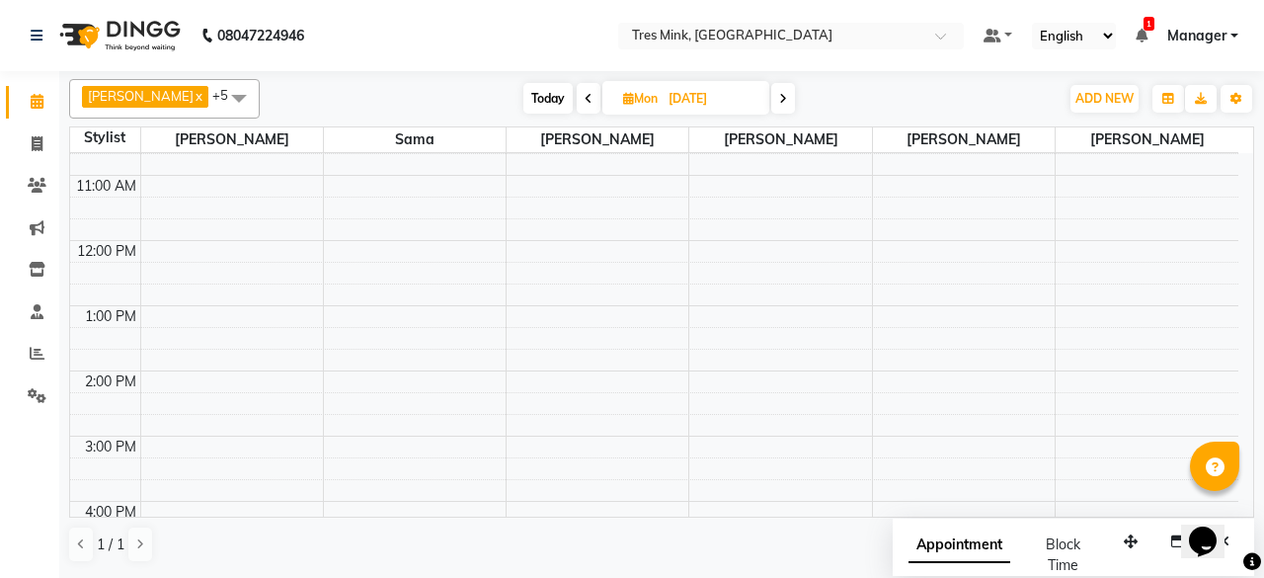
scroll to position [0, 0]
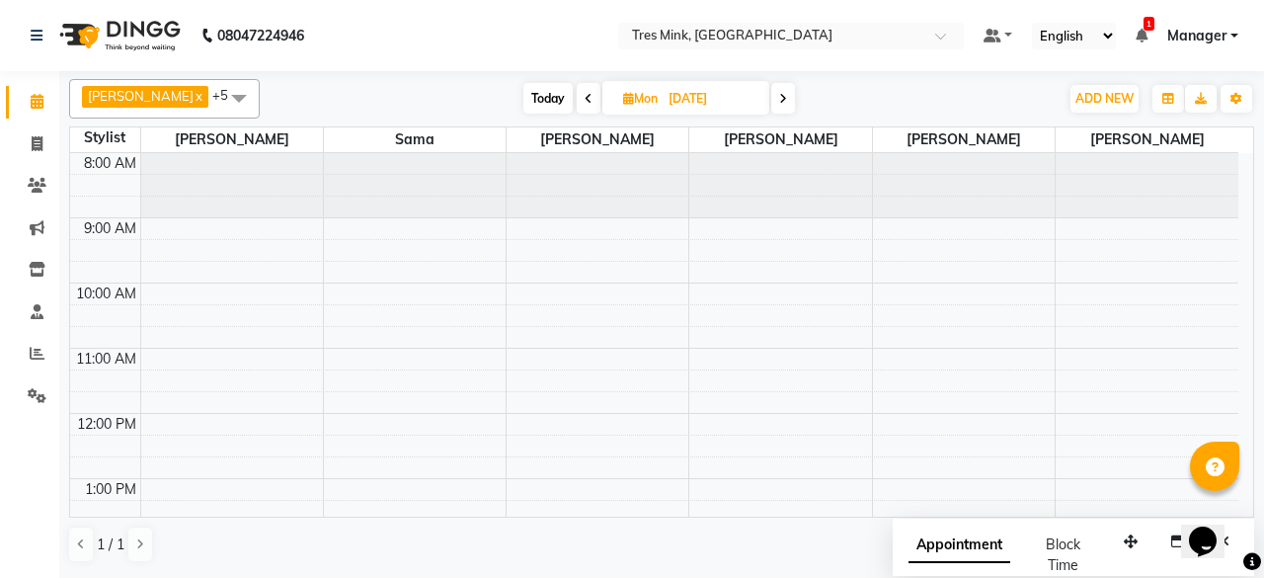
click at [423, 33] on nav "08047224946 Select Location × [GEOGRAPHIC_DATA], Indiranagar Default Panel My P…" at bounding box center [632, 35] width 1264 height 71
